Goal: Task Accomplishment & Management: Use online tool/utility

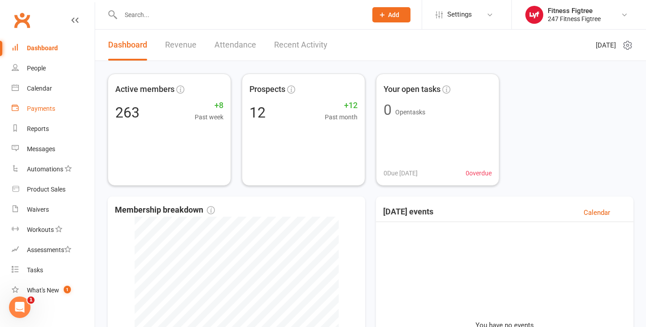
click at [38, 106] on div "Payments" at bounding box center [41, 108] width 28 height 7
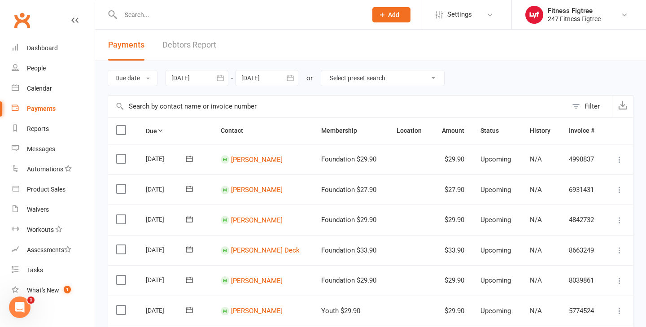
click at [196, 85] on div at bounding box center [196, 78] width 63 height 16
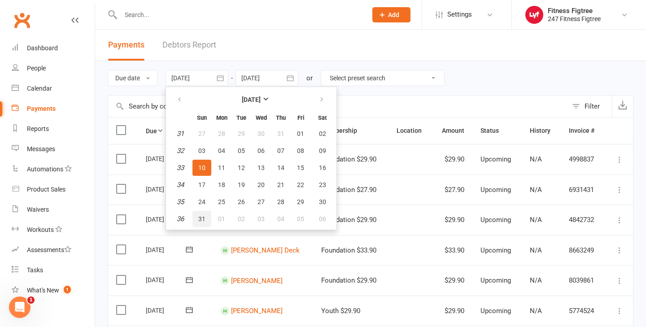
click at [207, 222] on button "31" at bounding box center [201, 219] width 19 height 16
type input "[DATE]"
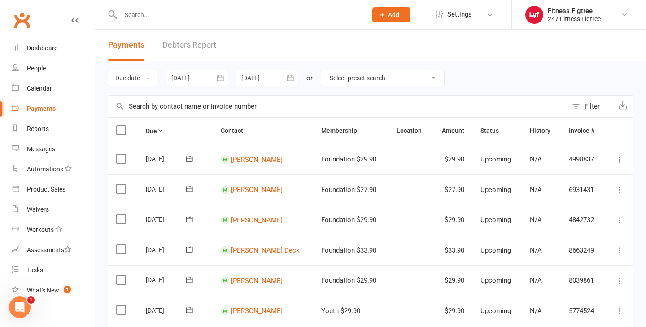
click at [266, 77] on div at bounding box center [266, 78] width 63 height 16
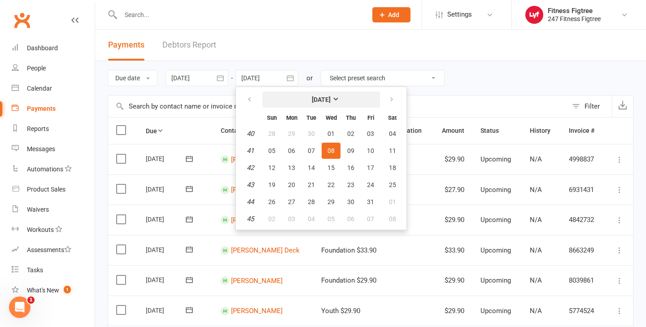
click at [319, 100] on strong "[DATE]" at bounding box center [321, 99] width 19 height 7
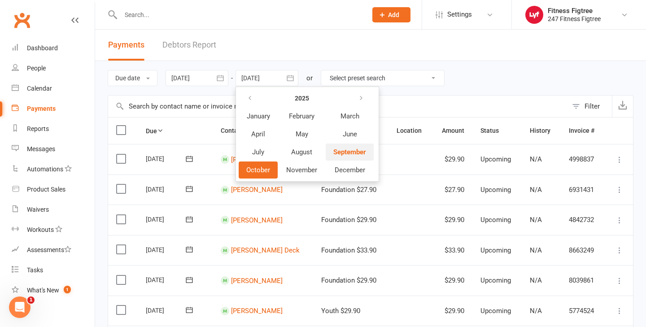
click at [353, 148] on span "September" at bounding box center [349, 152] width 33 height 8
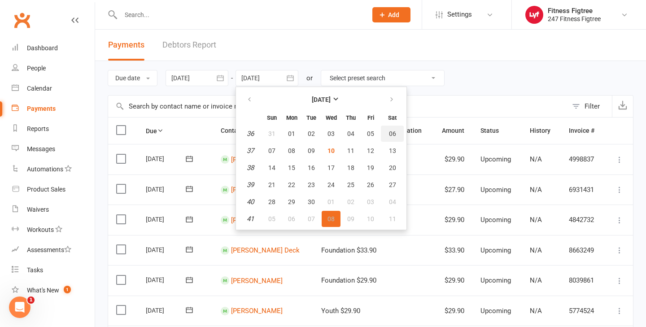
click at [395, 133] on span "06" at bounding box center [392, 133] width 7 height 7
type input "[DATE]"
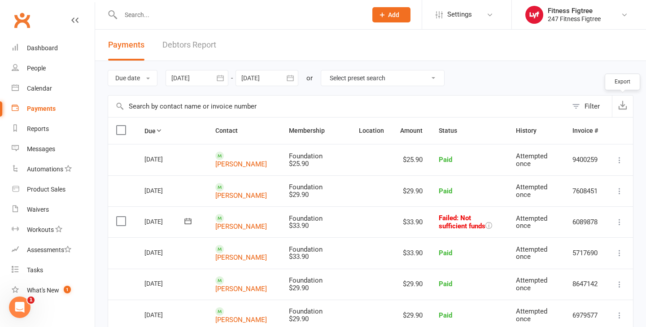
click at [618, 101] on icon "button" at bounding box center [622, 104] width 9 height 9
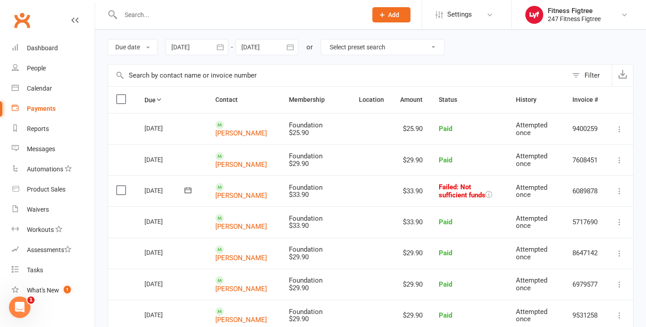
scroll to position [32, 0]
